Goal: Transaction & Acquisition: Book appointment/travel/reservation

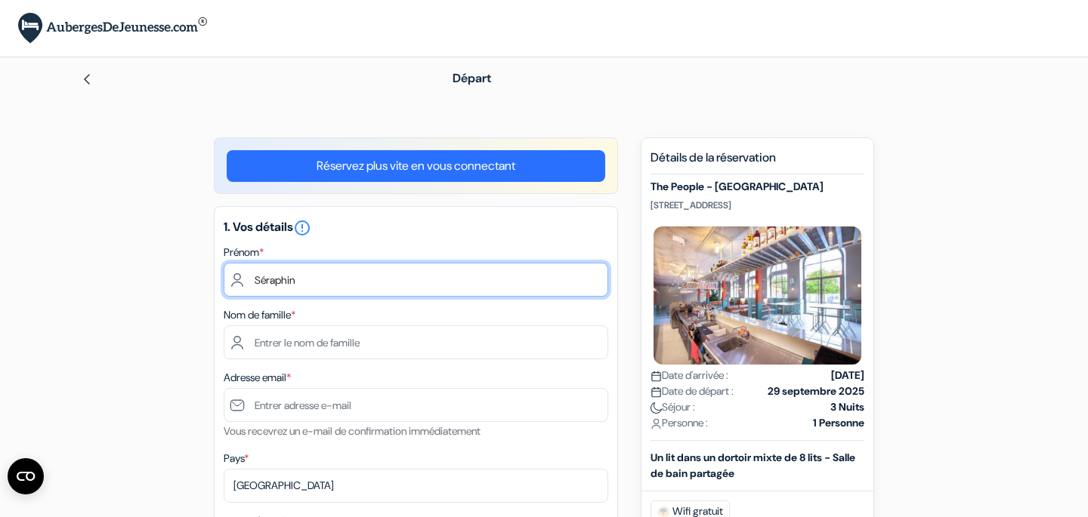
type input "Séraphin"
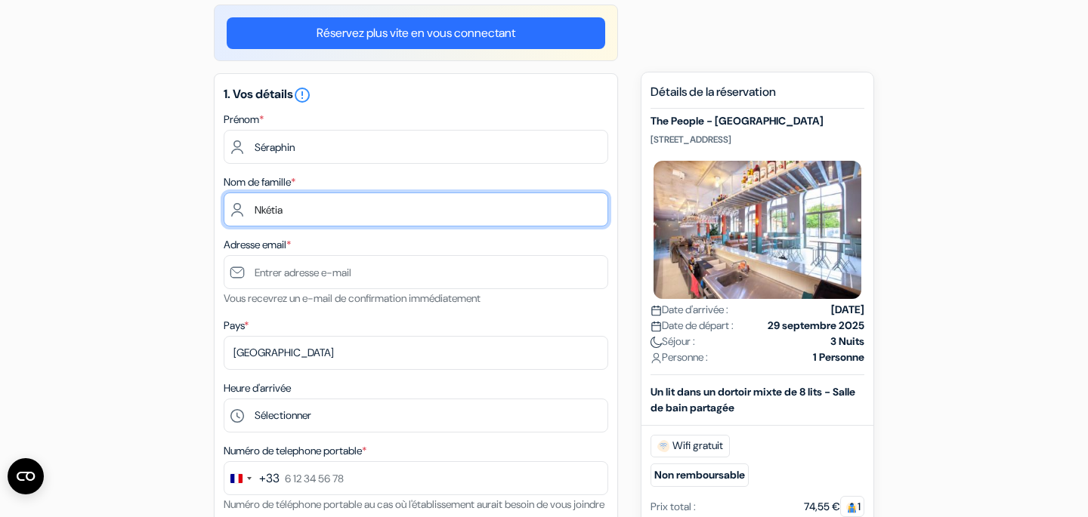
scroll to position [136, 0]
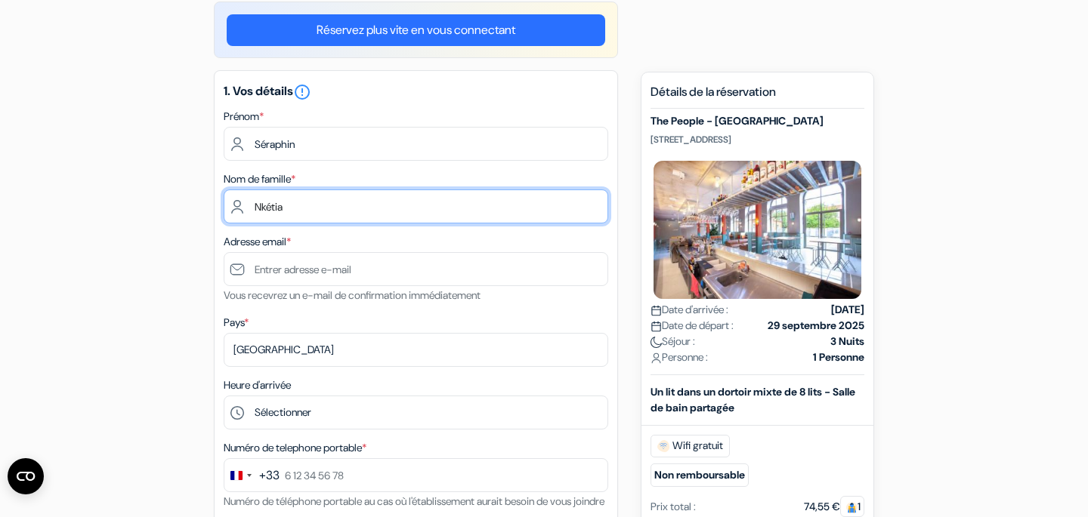
type input "Nkétia"
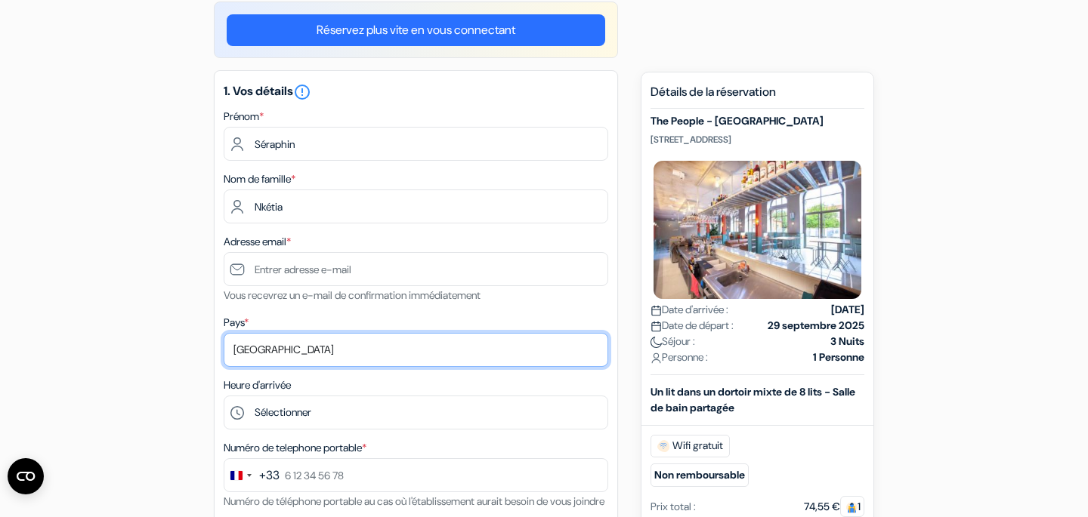
select select "71"
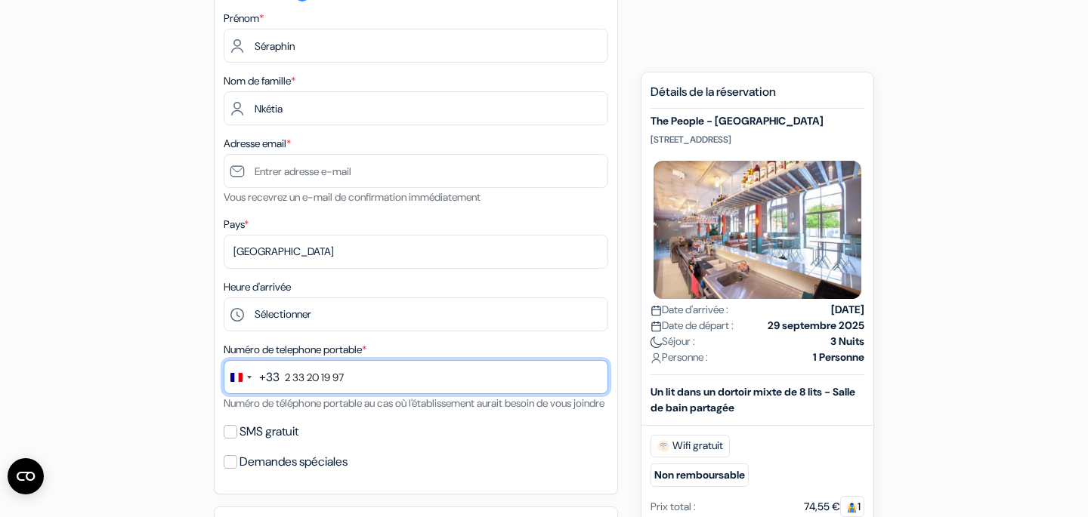
scroll to position [125, 0]
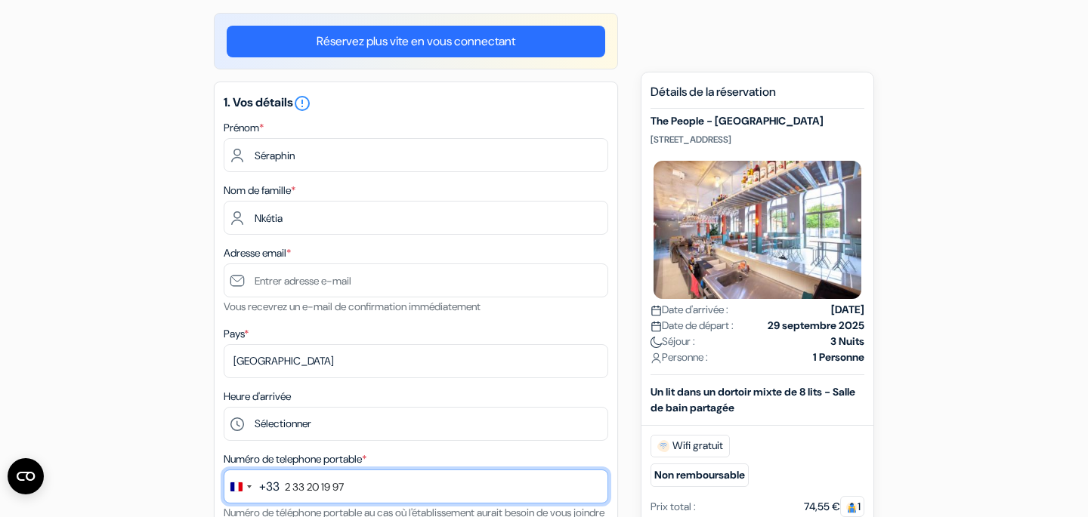
type input "2 33 20 19 97"
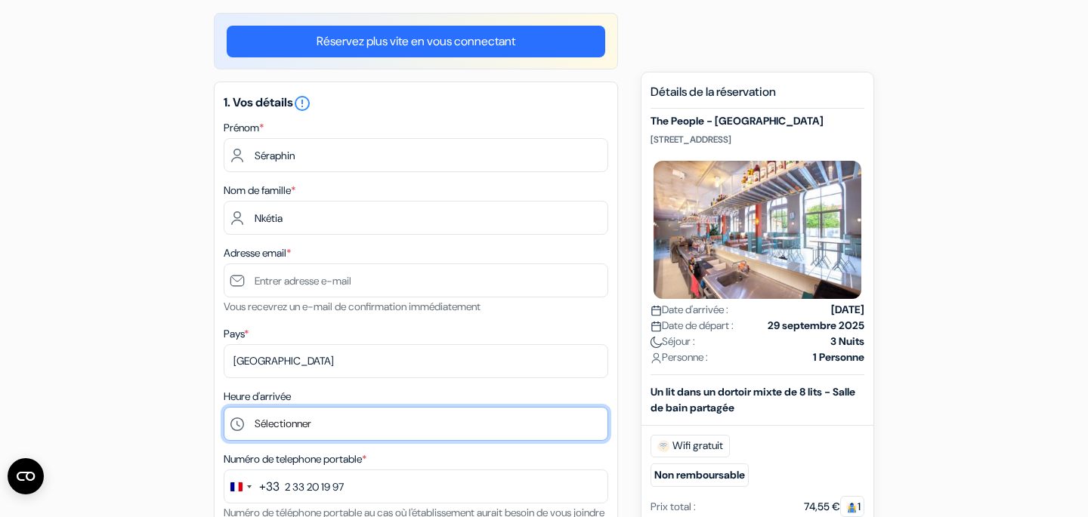
select select "18"
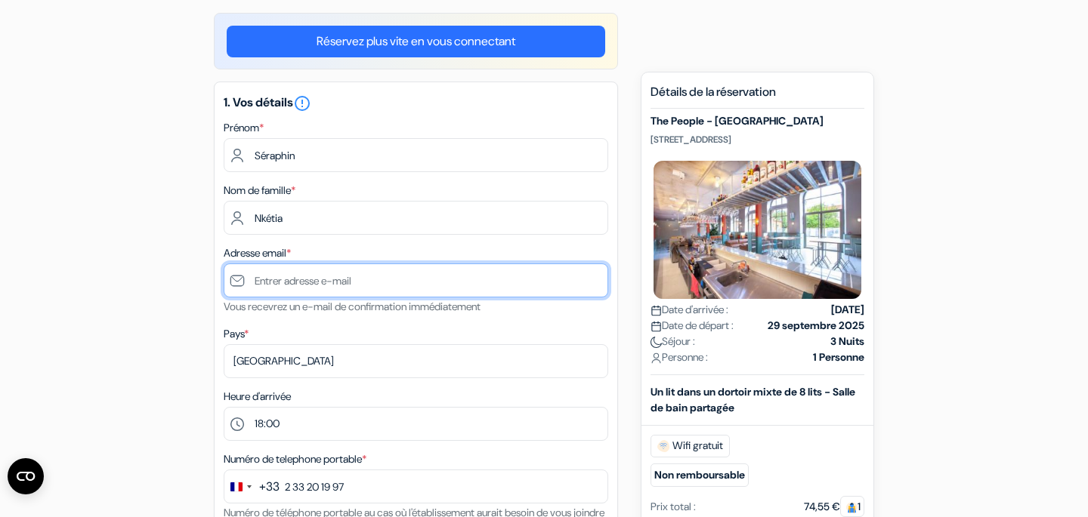
click at [341, 284] on input "text" at bounding box center [416, 281] width 385 height 34
paste input "[EMAIL_ADDRESS][DOMAIN_NAME]"
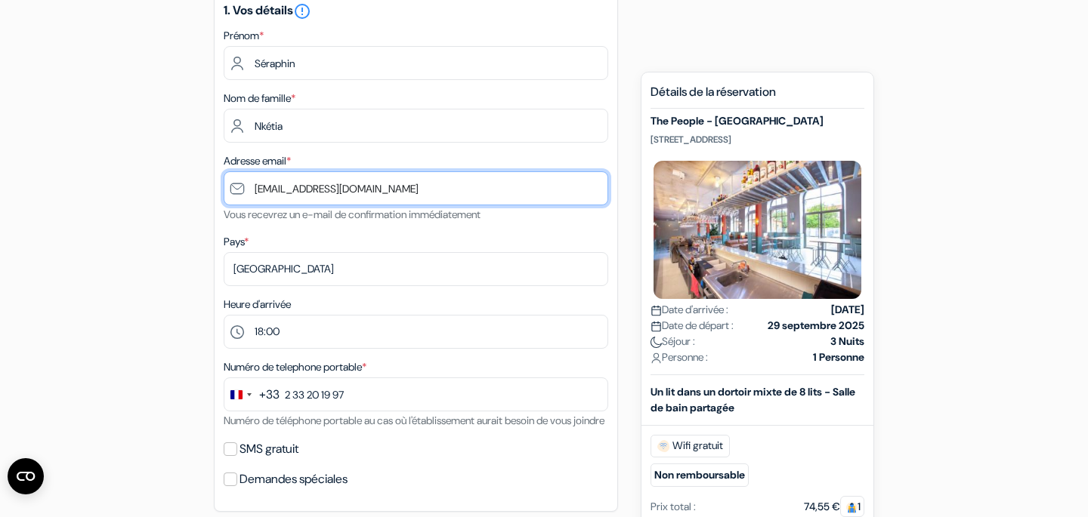
scroll to position [329, 0]
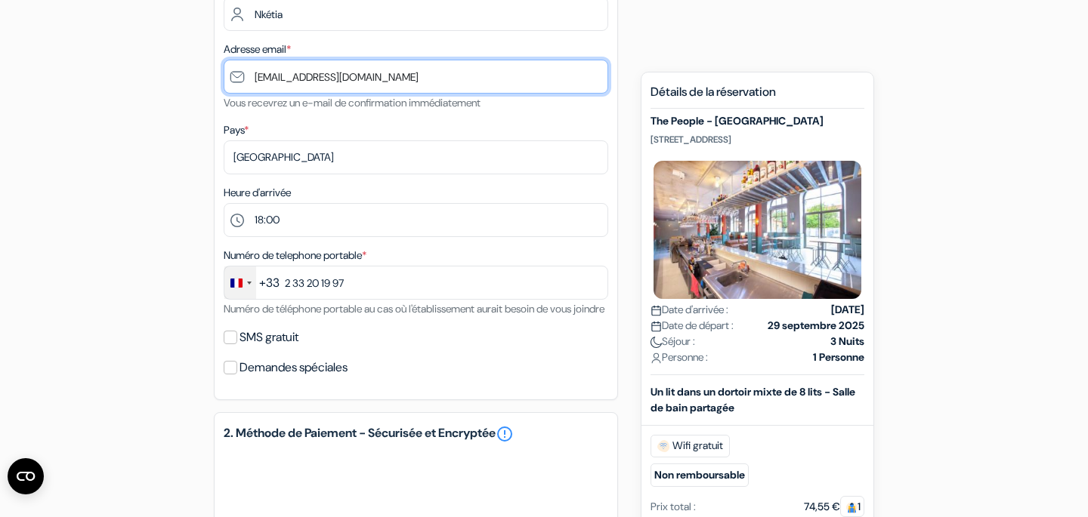
type input "[EMAIL_ADDRESS][DOMAIN_NAME]"
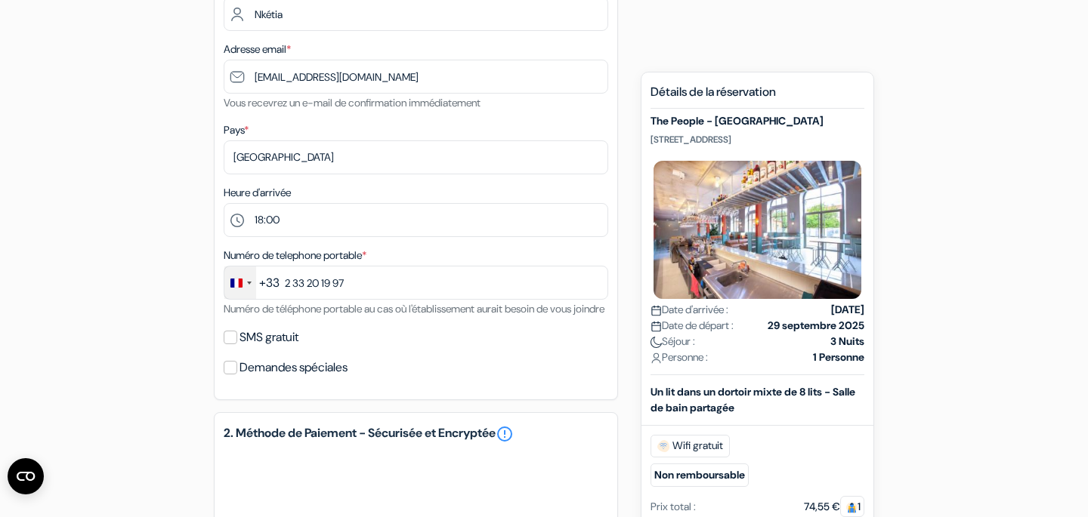
click at [248, 283] on div "Change country, selected France (+33)" at bounding box center [249, 283] width 5 height 3
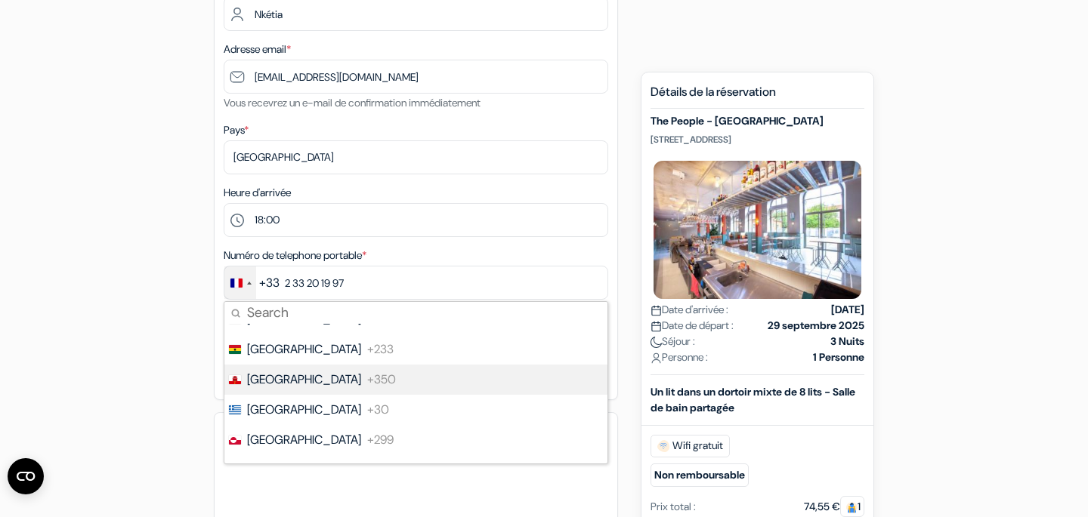
scroll to position [2467, 0]
click at [279, 380] on span "[GEOGRAPHIC_DATA]" at bounding box center [304, 381] width 114 height 18
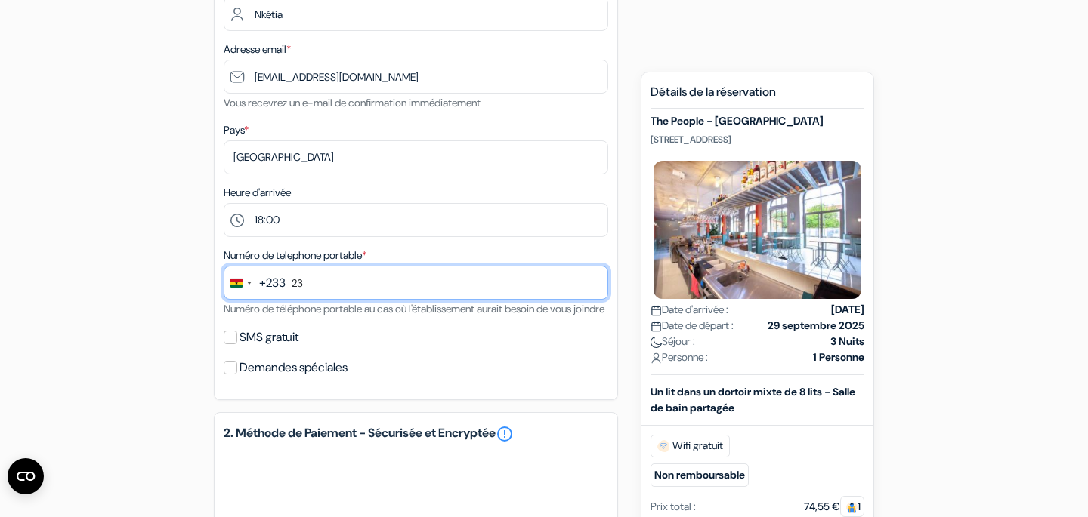
type input "2"
type input "20 199 7916"
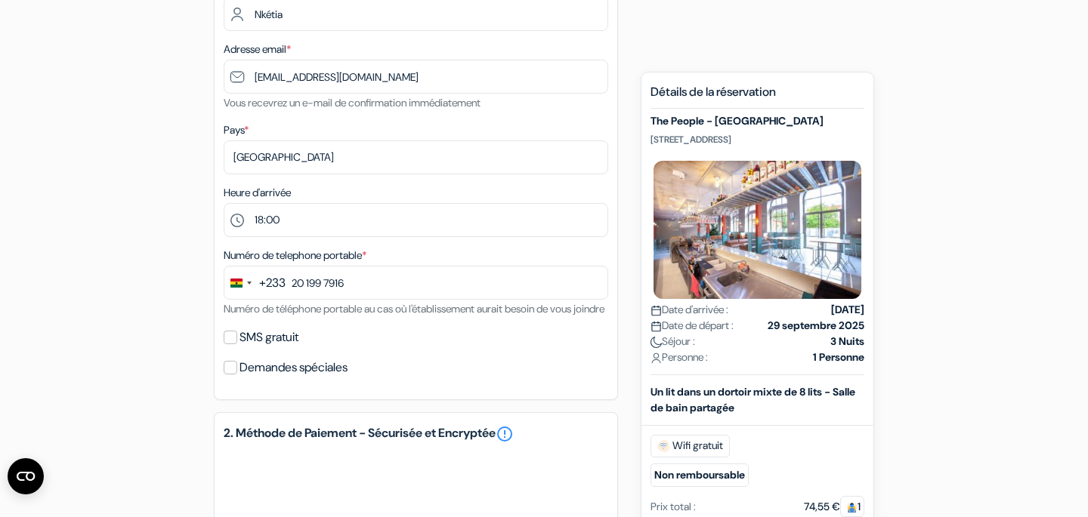
click at [234, 344] on input "SMS gratuit" at bounding box center [231, 338] width 14 height 14
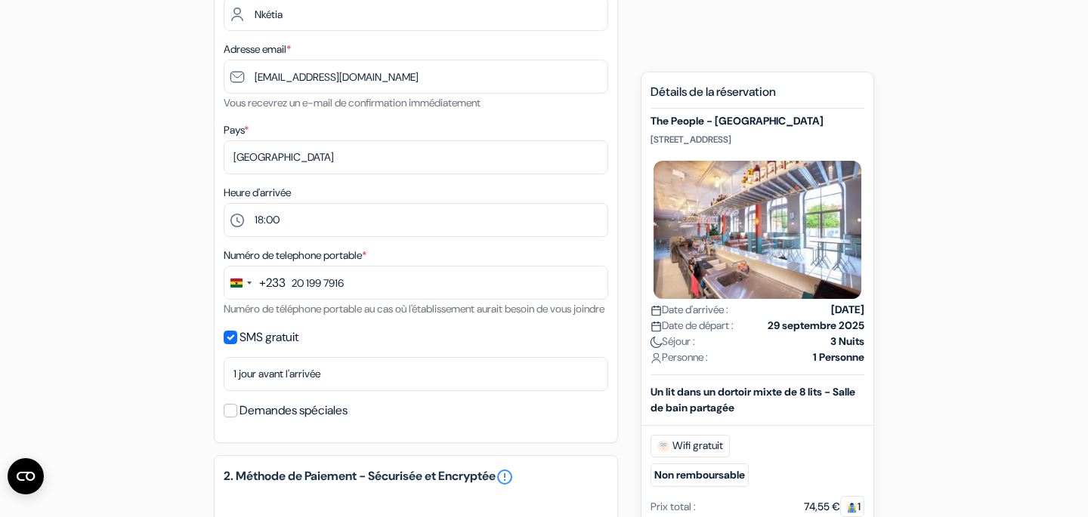
click at [229, 344] on input "SMS gratuit" at bounding box center [231, 338] width 14 height 14
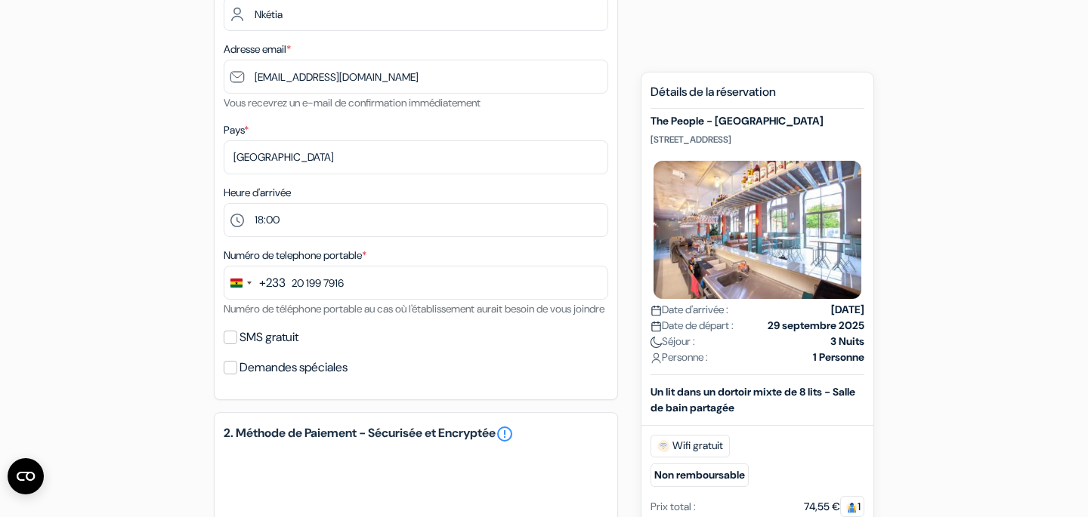
click at [235, 344] on input "SMS gratuit" at bounding box center [231, 338] width 14 height 14
checkbox input "true"
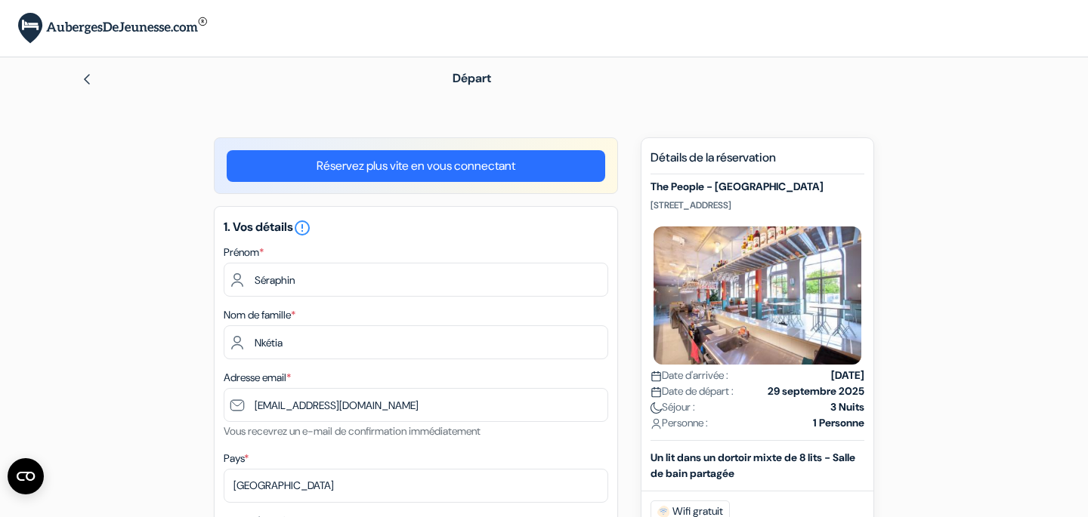
scroll to position [0, 0]
click at [88, 80] on img at bounding box center [87, 79] width 12 height 12
